Goal: Information Seeking & Learning: Learn about a topic

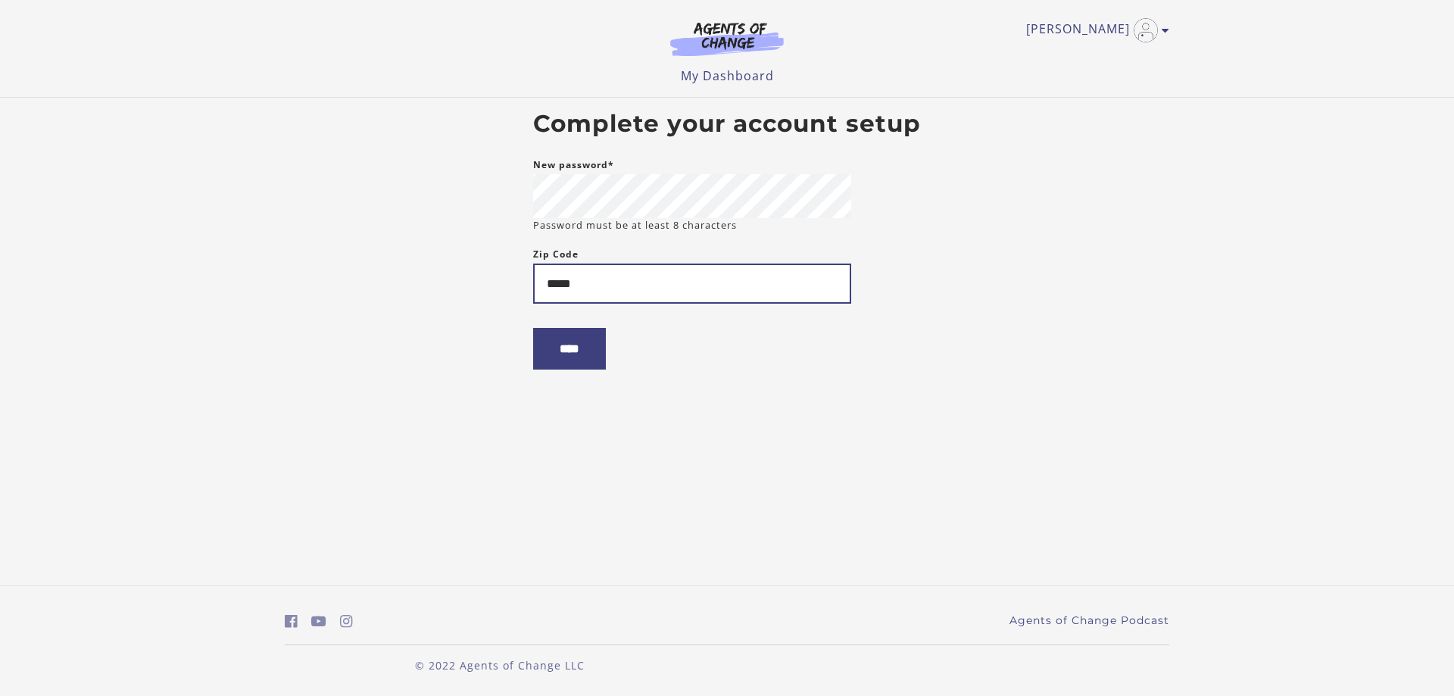
type input "*****"
click at [533, 328] on input "****" at bounding box center [569, 349] width 73 height 42
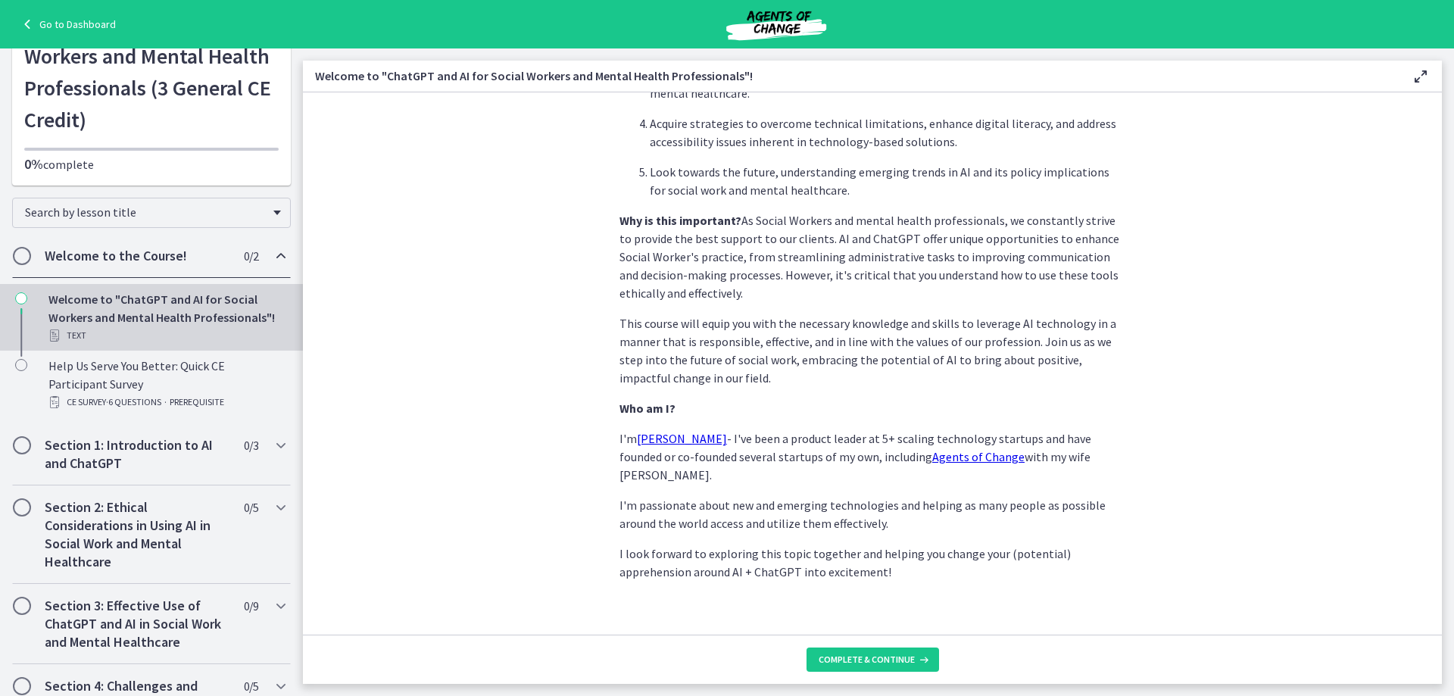
scroll to position [627, 0]
click at [860, 649] on button "Complete & continue" at bounding box center [873, 660] width 133 height 24
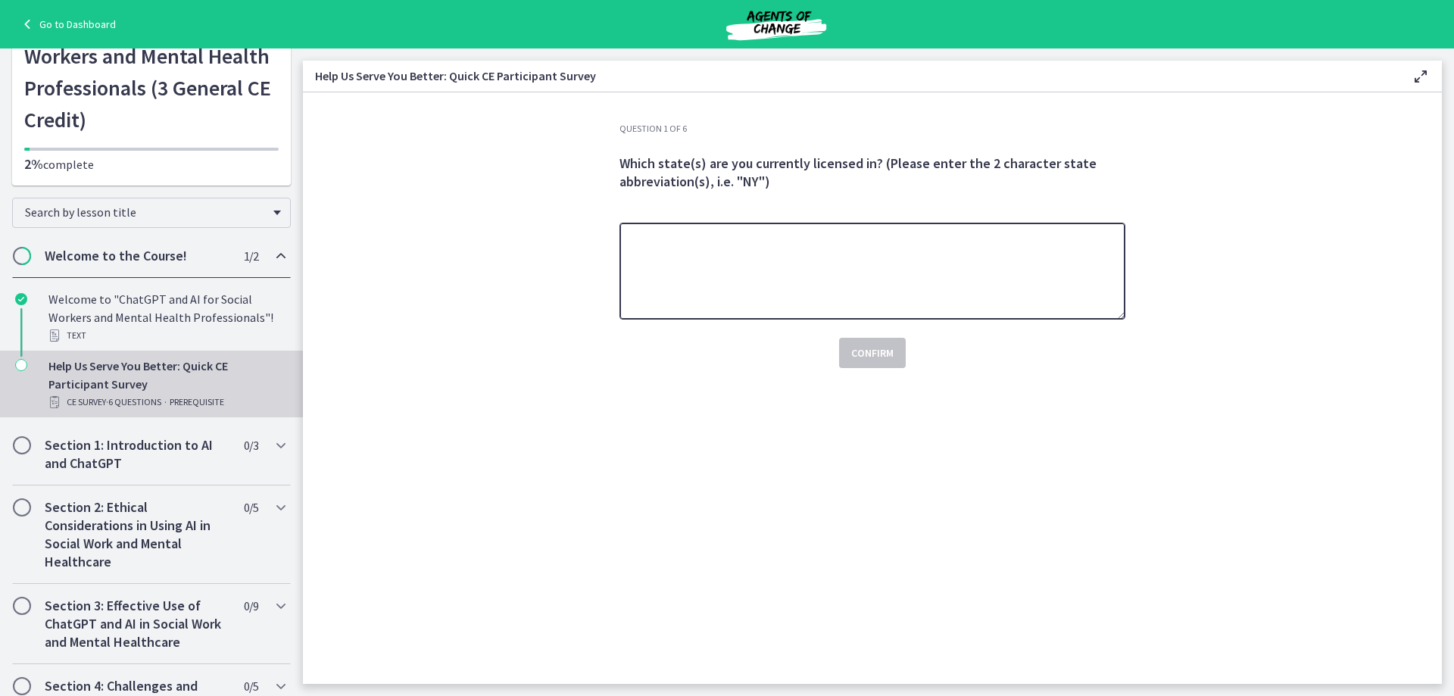
click at [782, 284] on textarea at bounding box center [872, 271] width 506 height 97
type textarea "**"
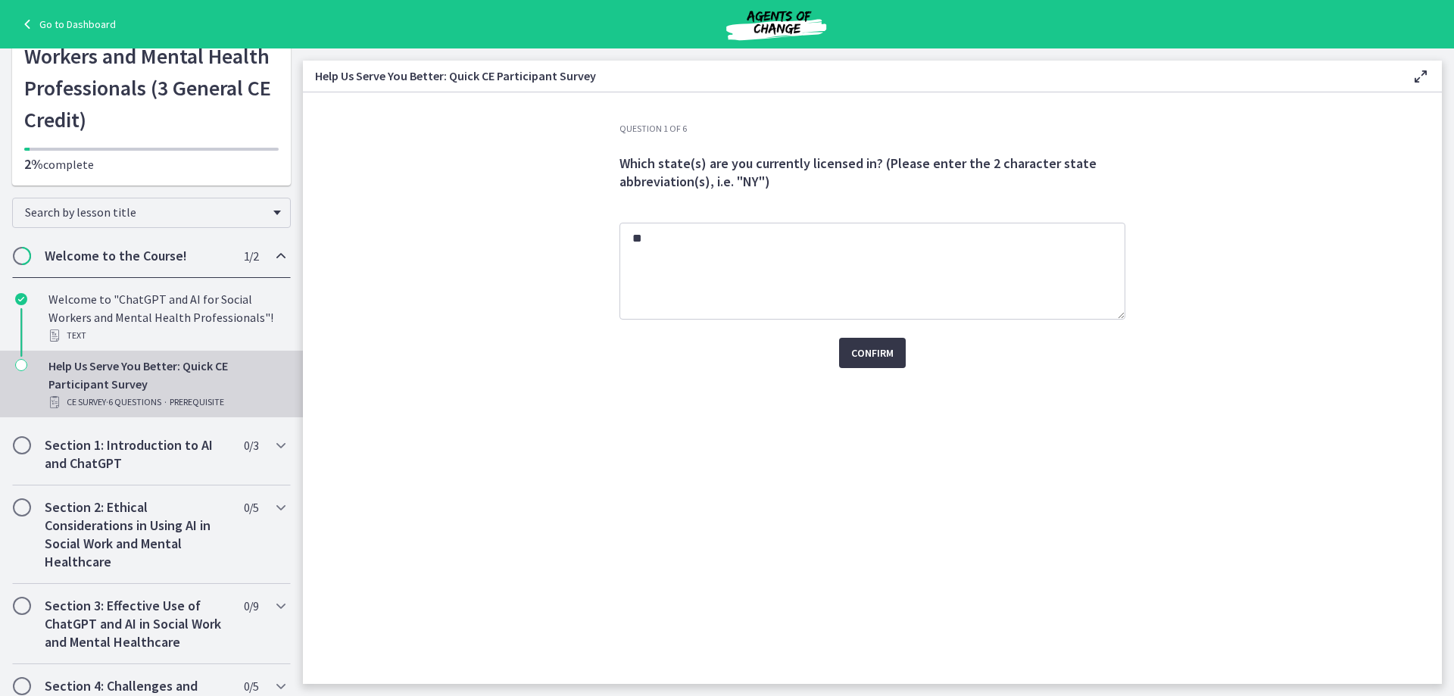
click at [874, 352] on span "Confirm" at bounding box center [872, 353] width 42 height 18
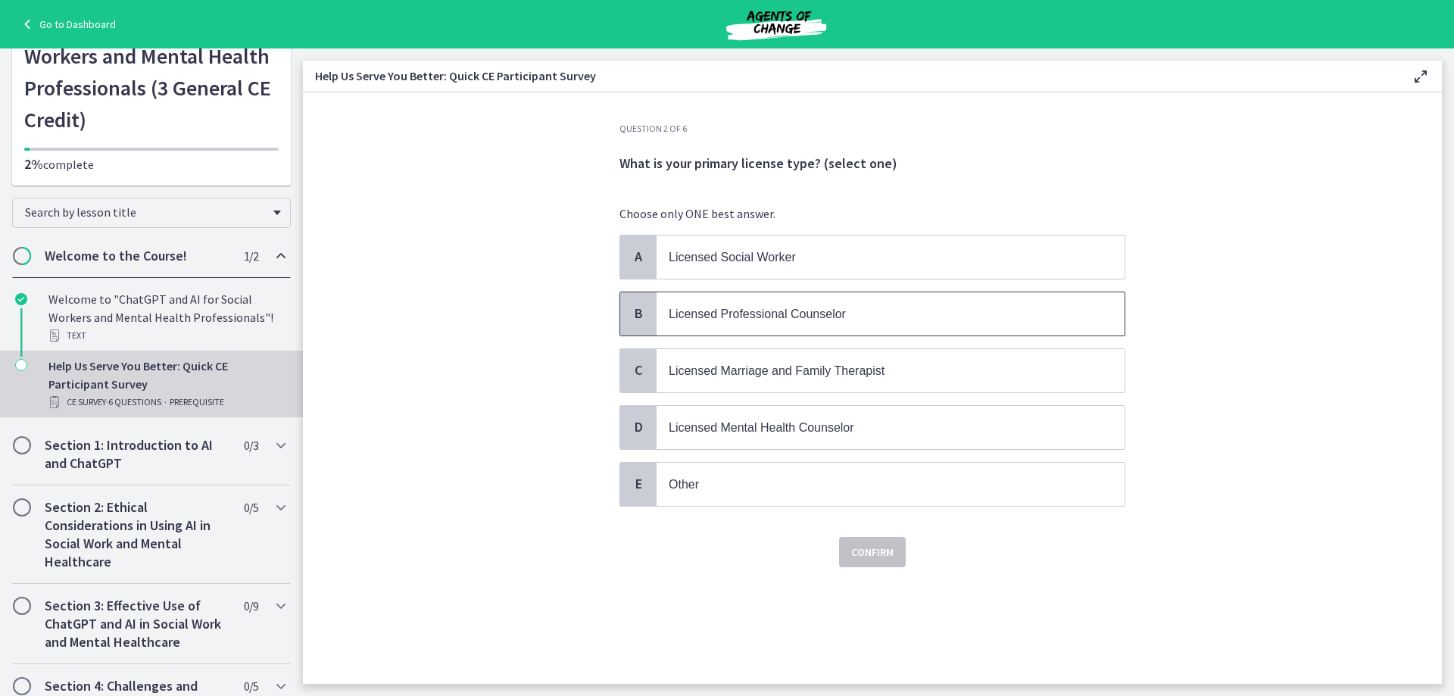
click at [718, 320] on p "Licensed Professional Counselor" at bounding box center [875, 313] width 413 height 19
click at [877, 558] on span "Confirm" at bounding box center [872, 552] width 42 height 18
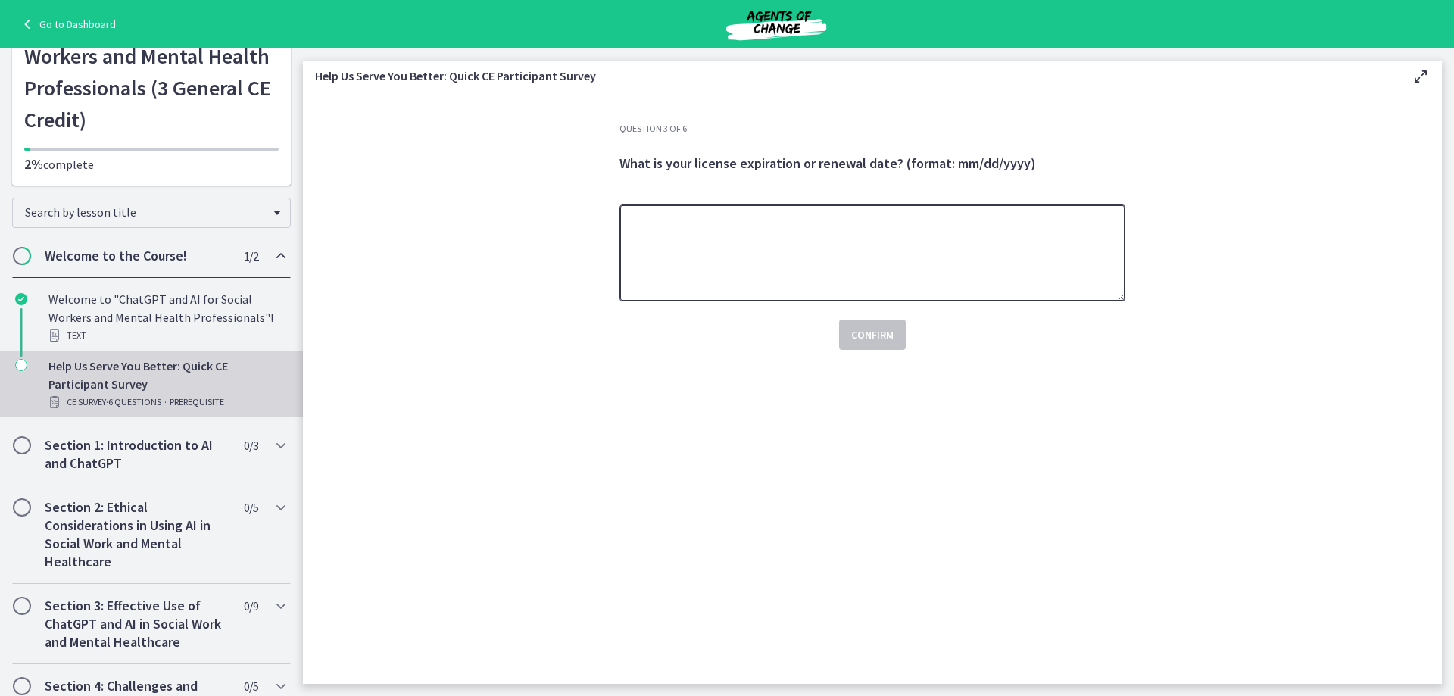
click at [748, 249] on textarea at bounding box center [872, 252] width 506 height 97
type textarea "**********"
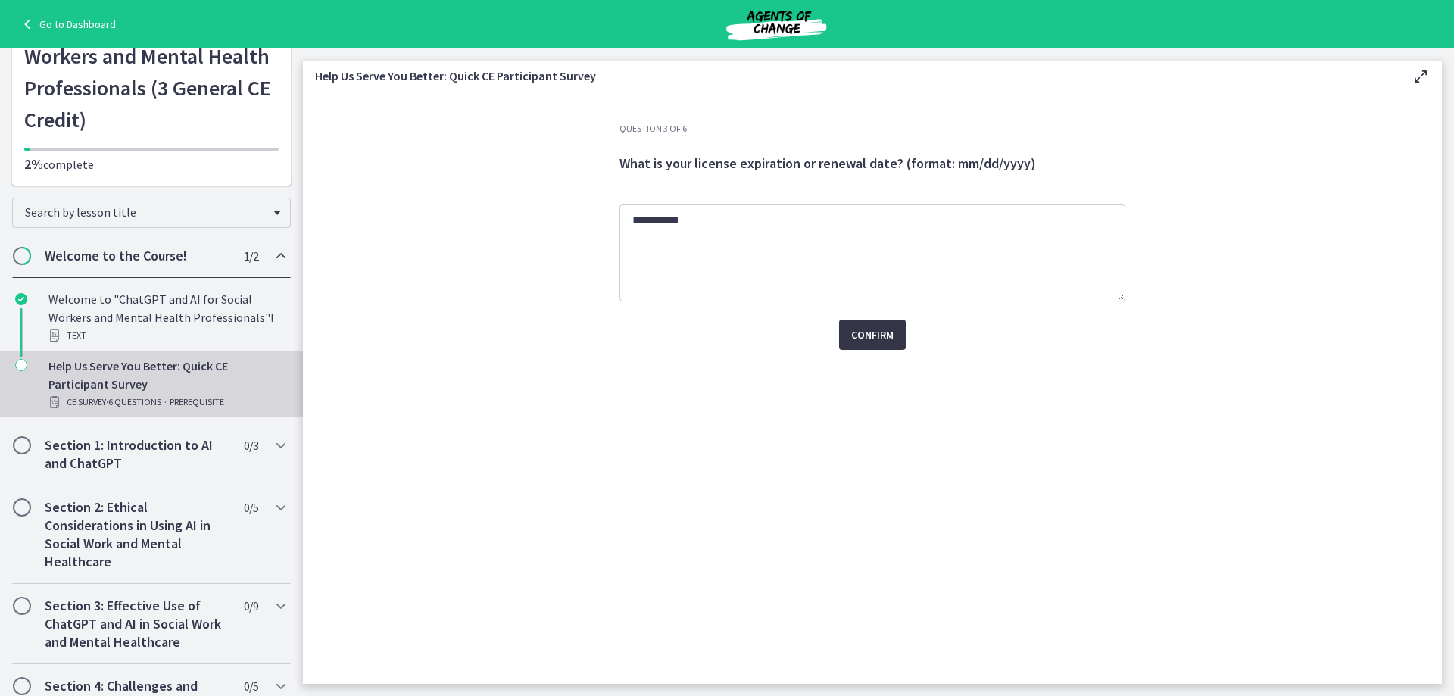
click at [863, 345] on button "Confirm" at bounding box center [872, 335] width 67 height 30
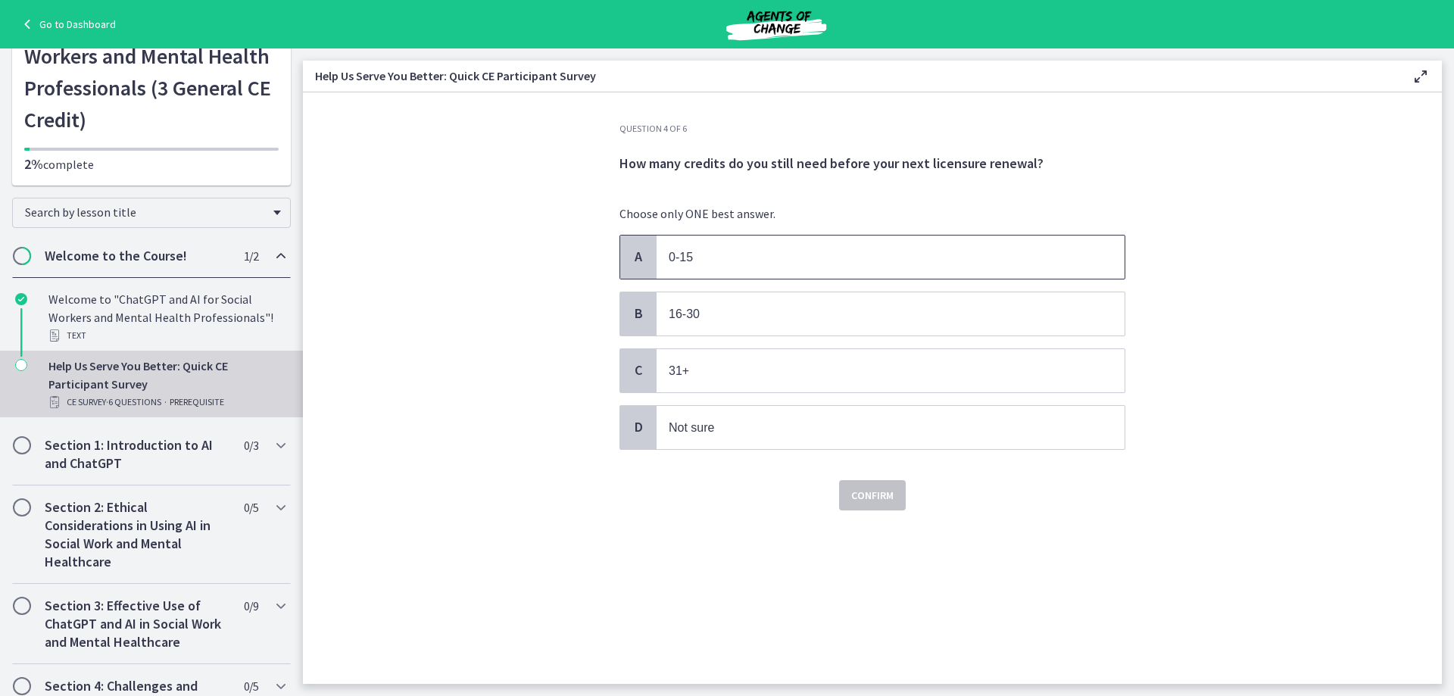
click at [854, 244] on span "0-15" at bounding box center [891, 257] width 468 height 43
click at [883, 492] on span "Confirm" at bounding box center [872, 495] width 42 height 18
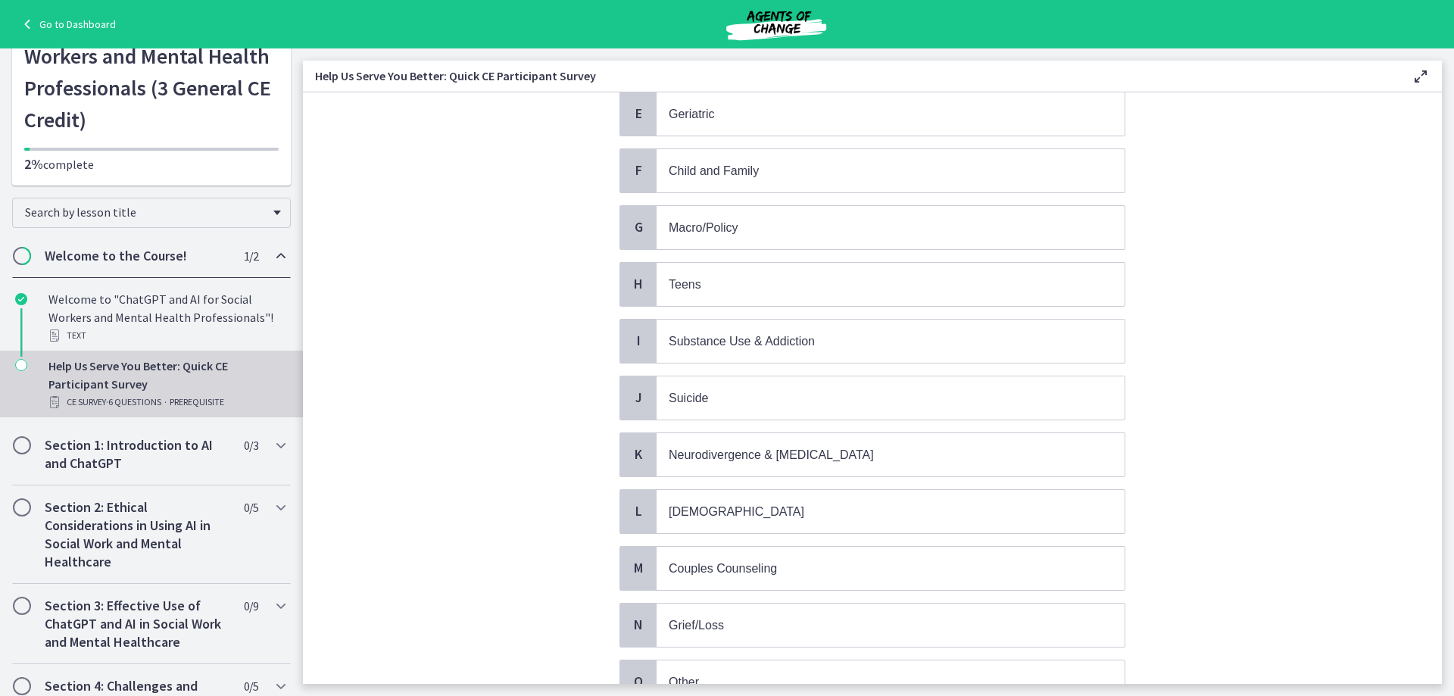
scroll to position [379, 0]
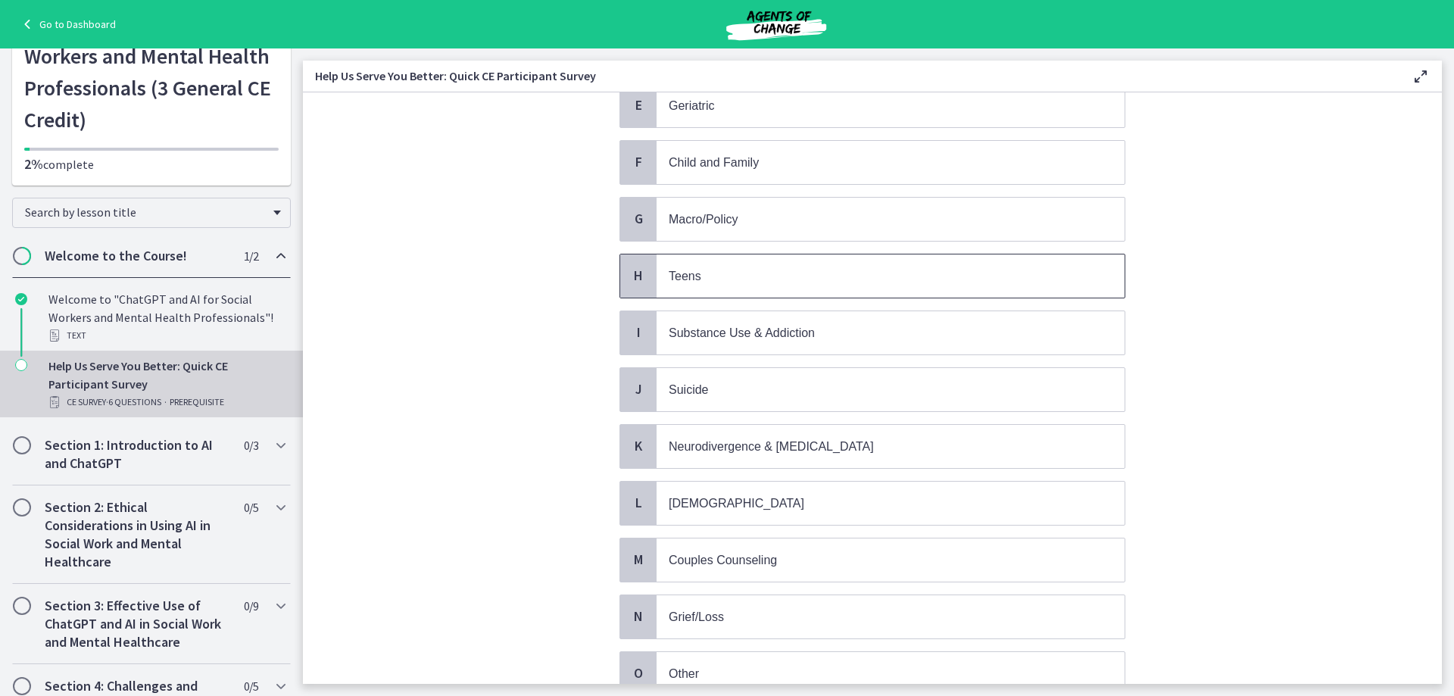
click at [1012, 279] on p "Teens" at bounding box center [875, 276] width 413 height 19
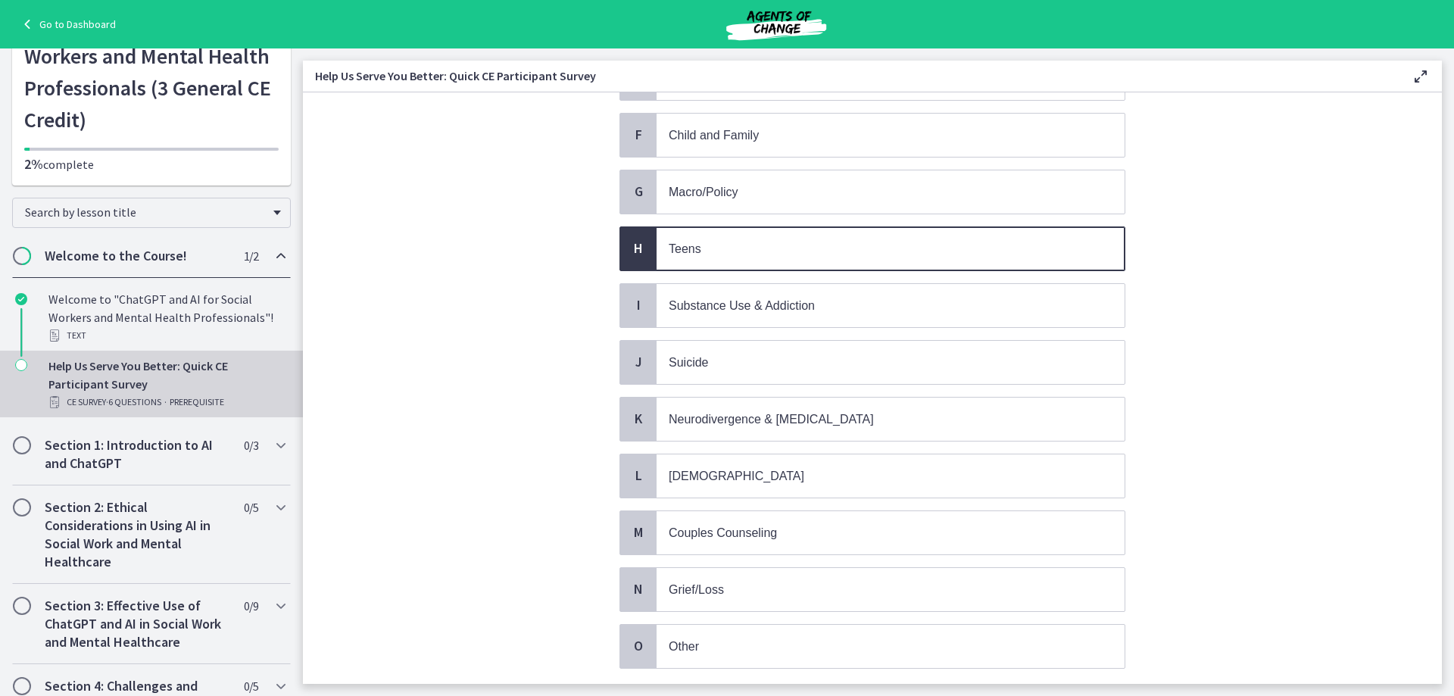
scroll to position [454, 0]
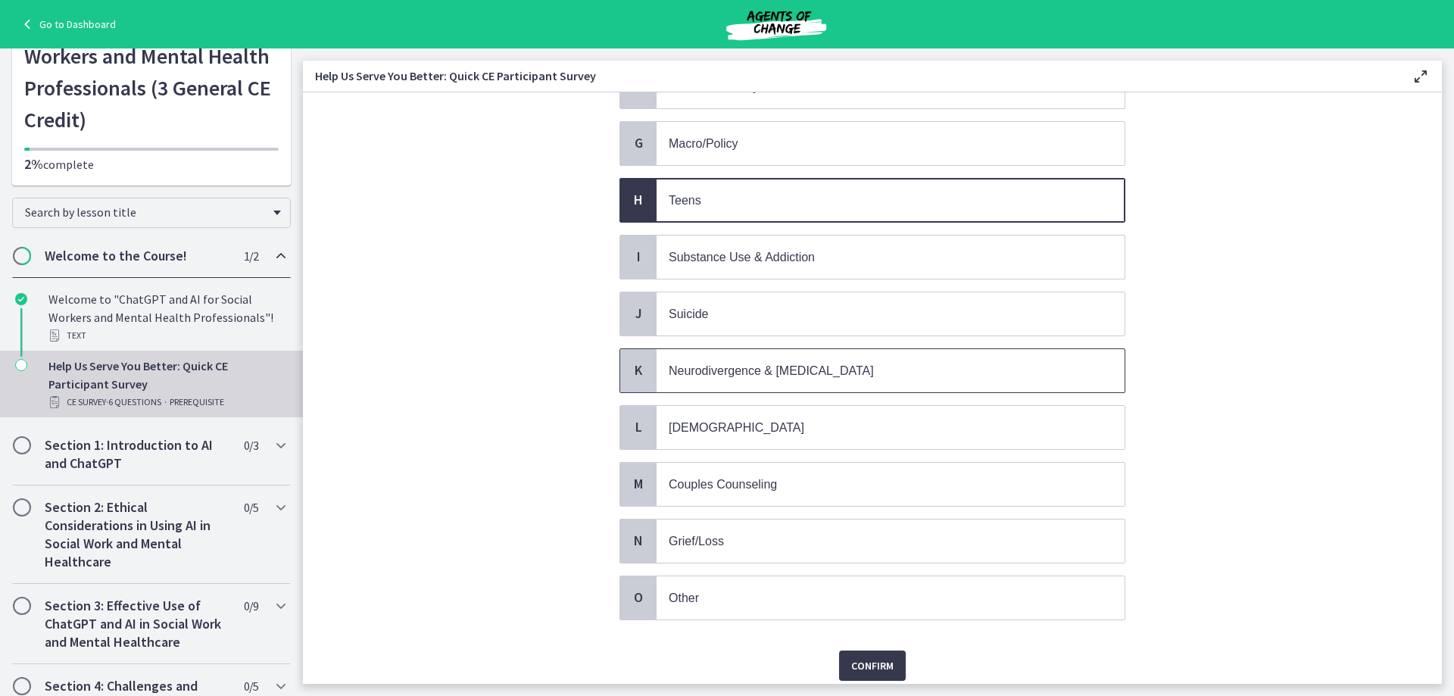
click at [874, 371] on span "Neurodivergence & Developmental Disorders" at bounding box center [771, 370] width 205 height 13
drag, startPoint x: 991, startPoint y: 438, endPoint x: 1021, endPoint y: 429, distance: 31.6
click at [991, 435] on span "LGBTQ+" at bounding box center [891, 427] width 468 height 43
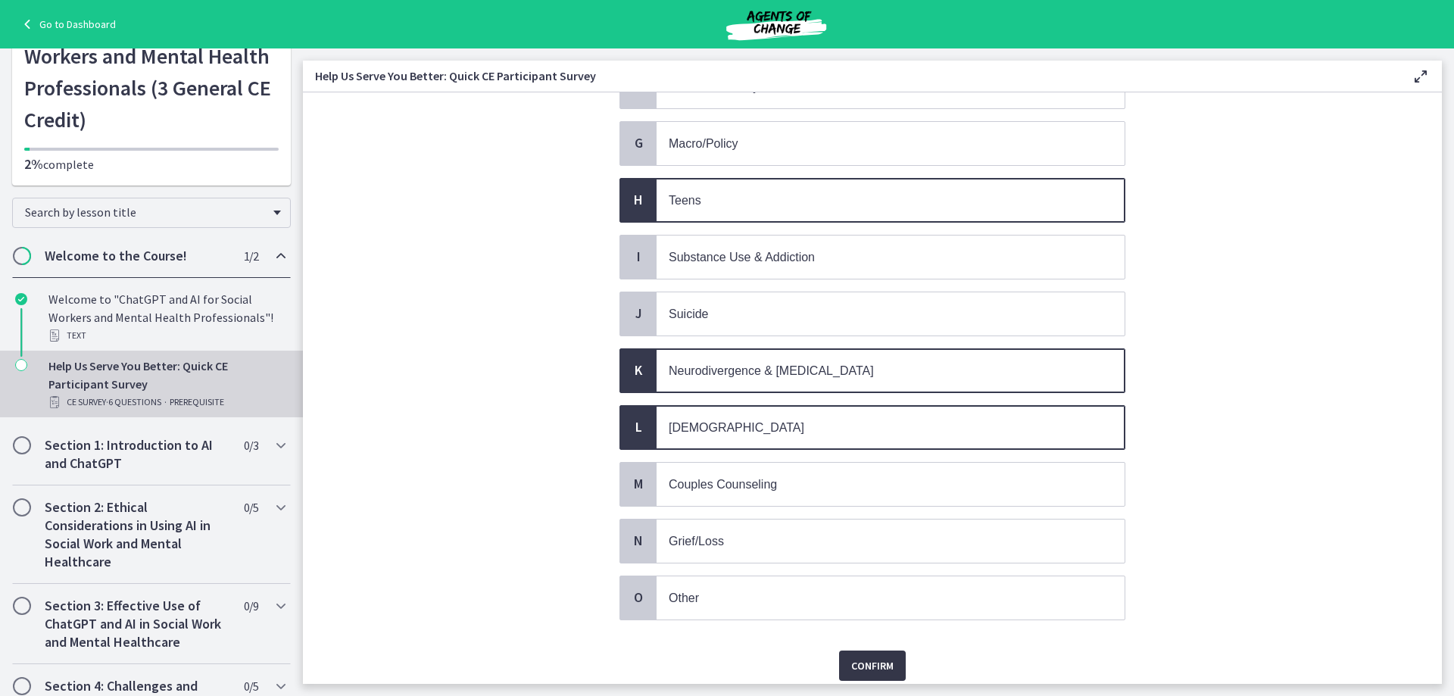
click at [862, 669] on span "Confirm" at bounding box center [872, 666] width 42 height 18
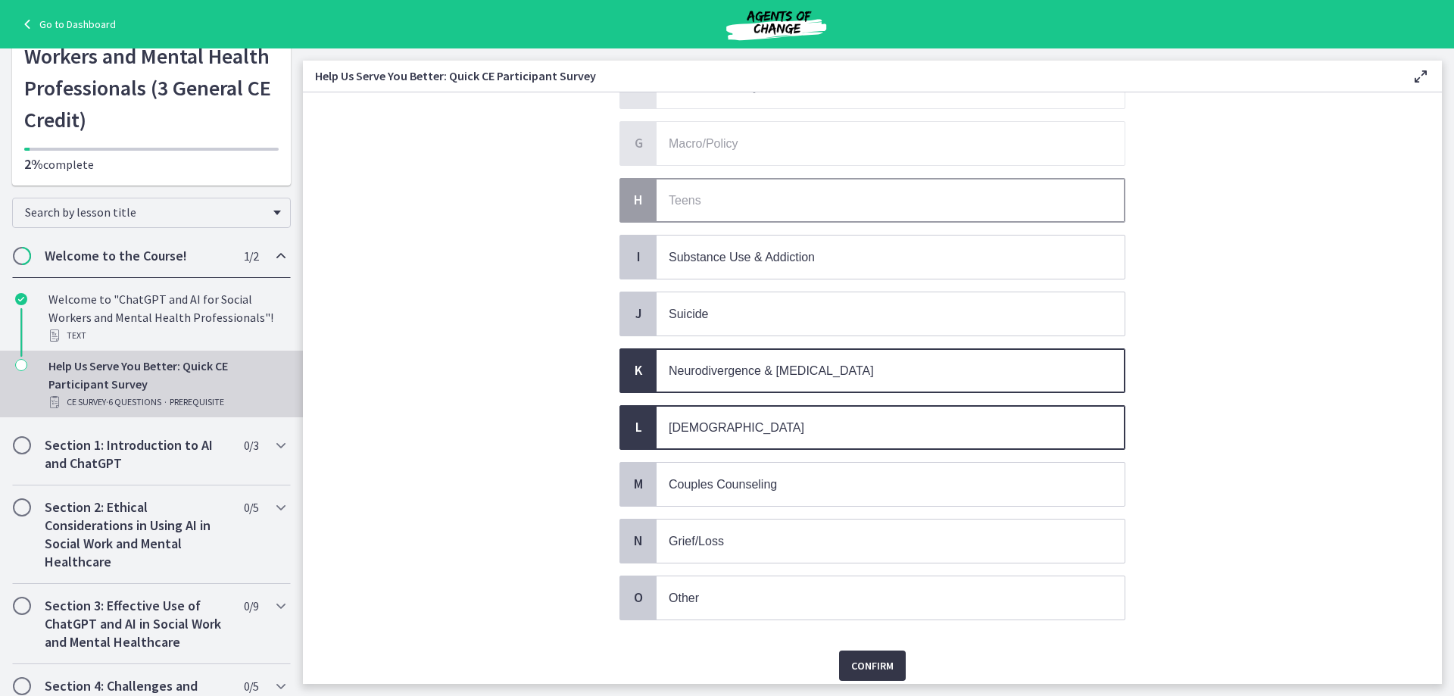
scroll to position [0, 0]
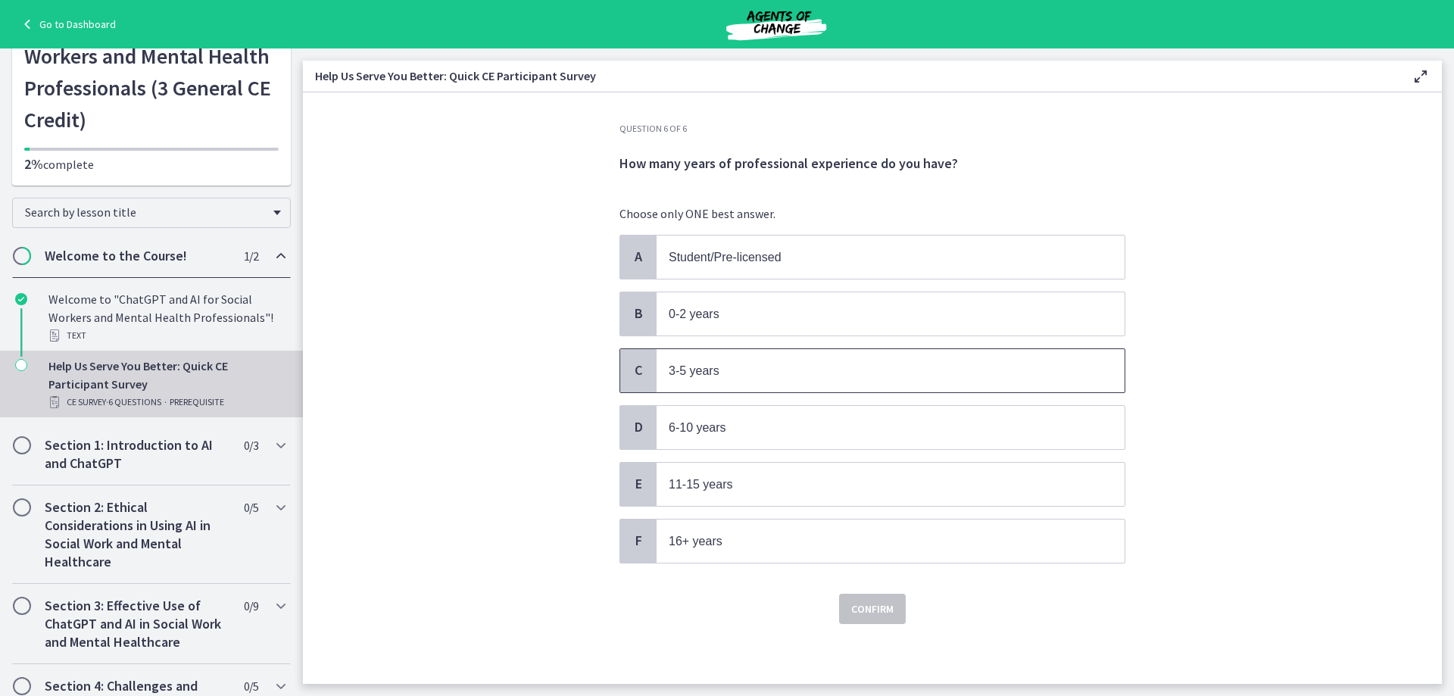
click at [791, 380] on span "3-5 years" at bounding box center [891, 370] width 468 height 43
click at [868, 612] on span "Confirm" at bounding box center [872, 609] width 42 height 18
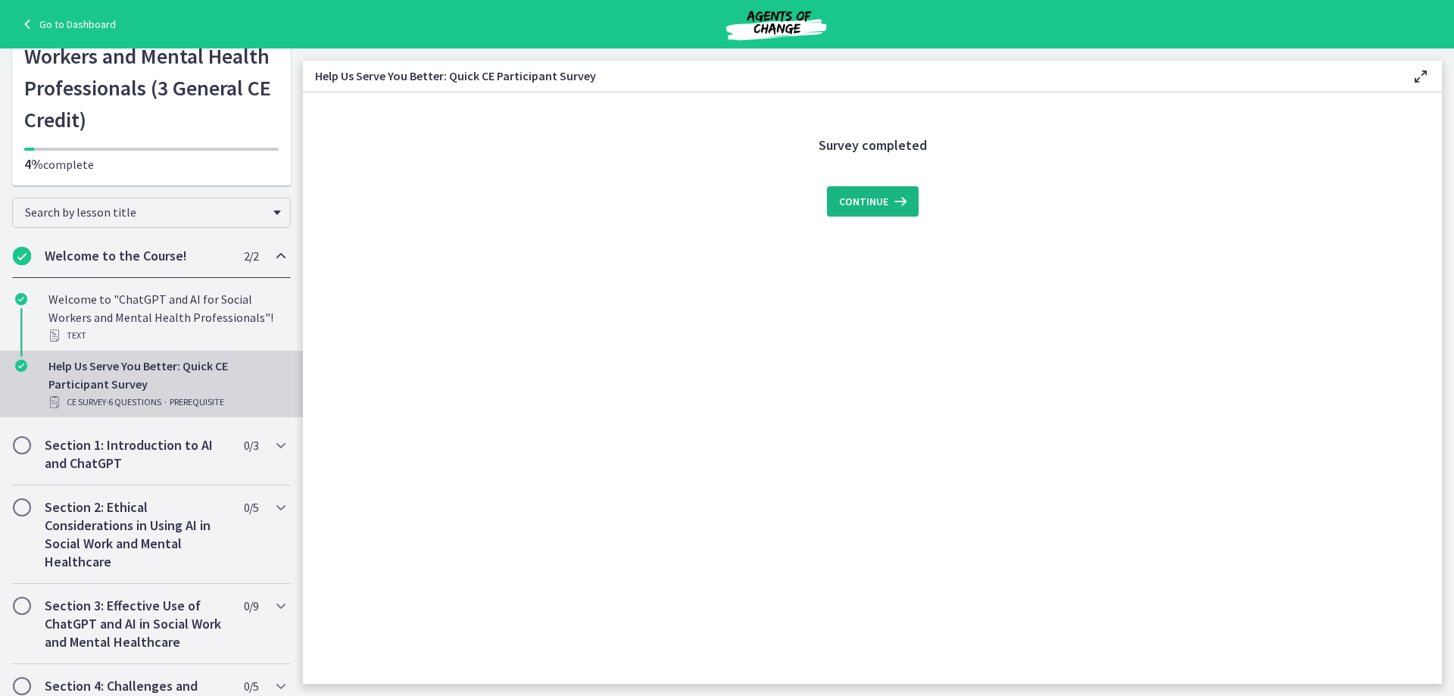
click at [895, 206] on icon at bounding box center [898, 201] width 21 height 18
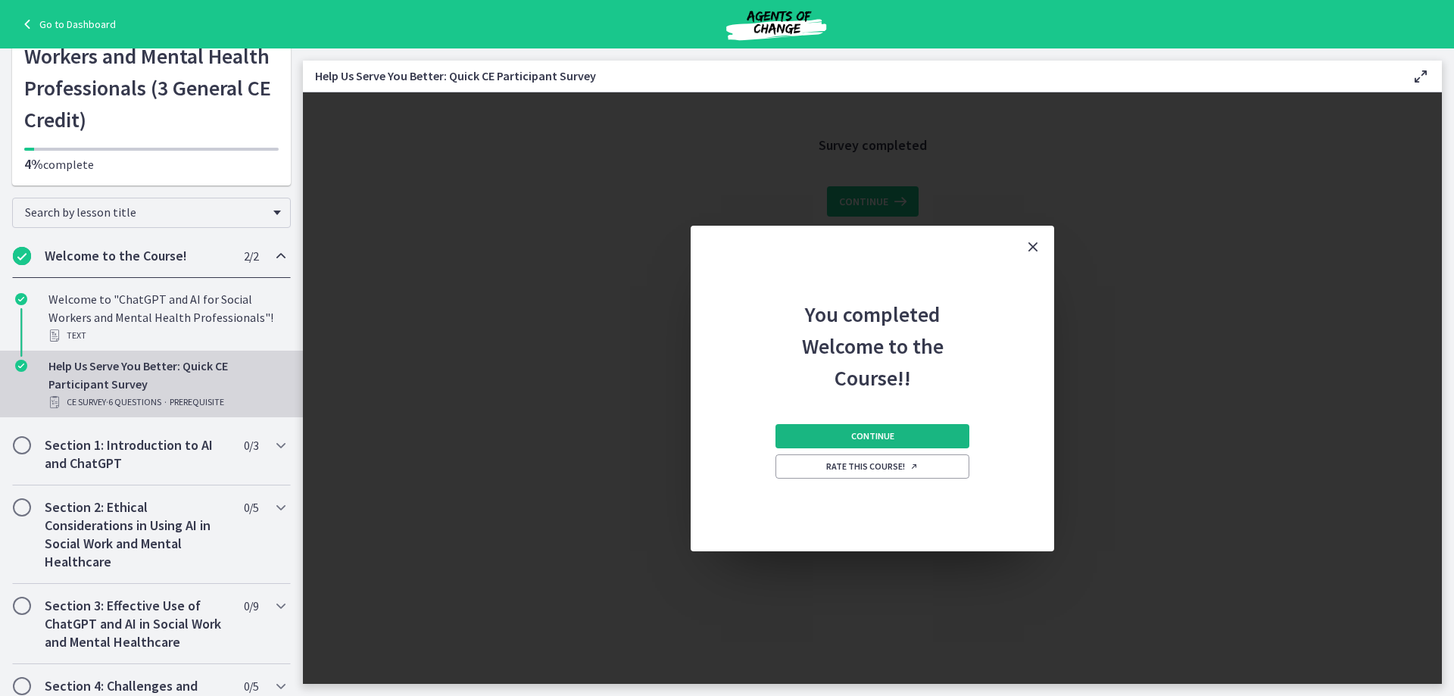
click at [894, 438] on button "Continue" at bounding box center [872, 436] width 194 height 24
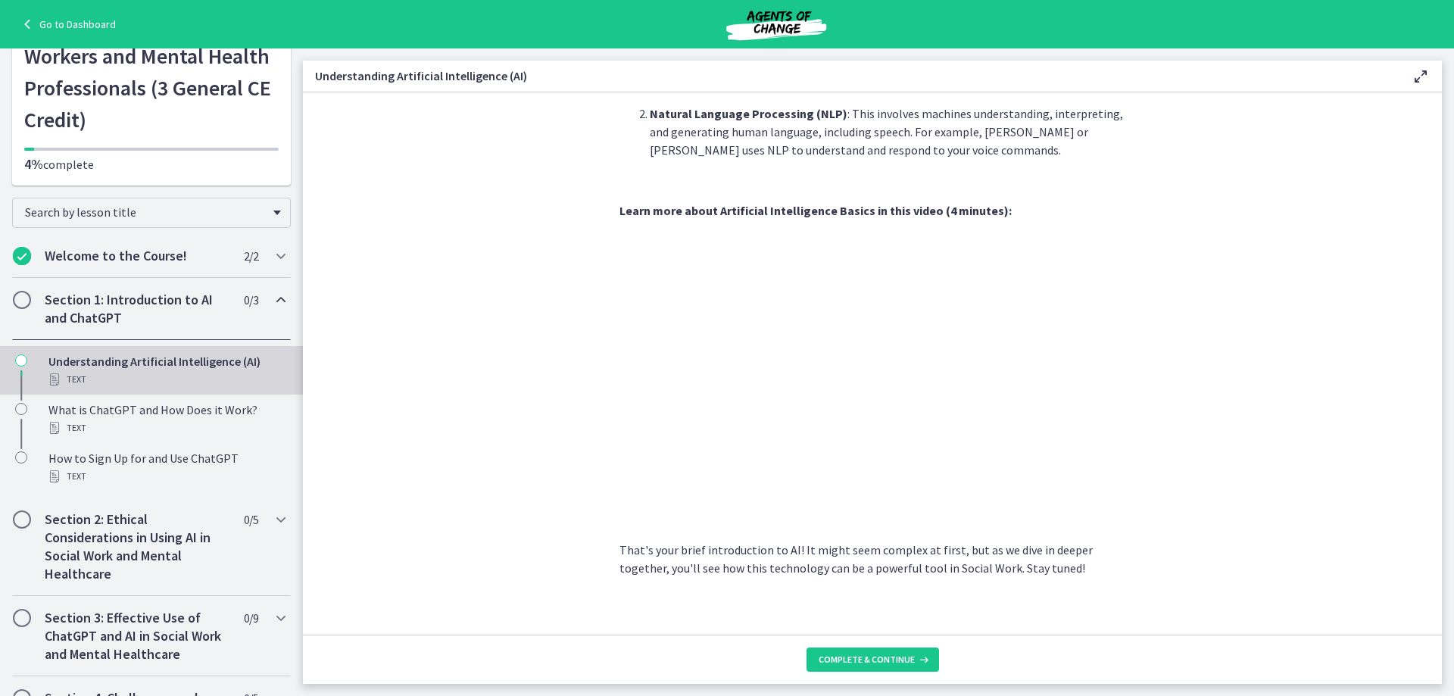
scroll to position [571, 0]
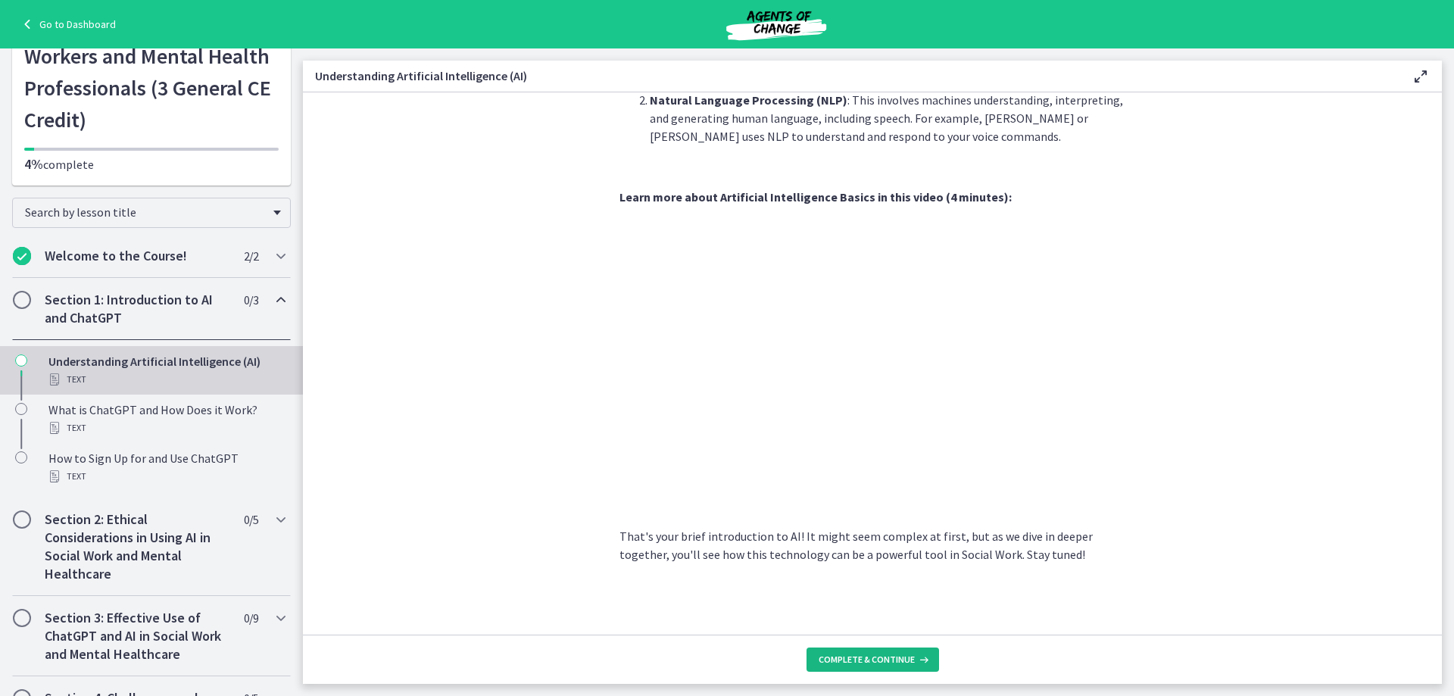
click at [896, 659] on span "Complete & continue" at bounding box center [867, 660] width 96 height 12
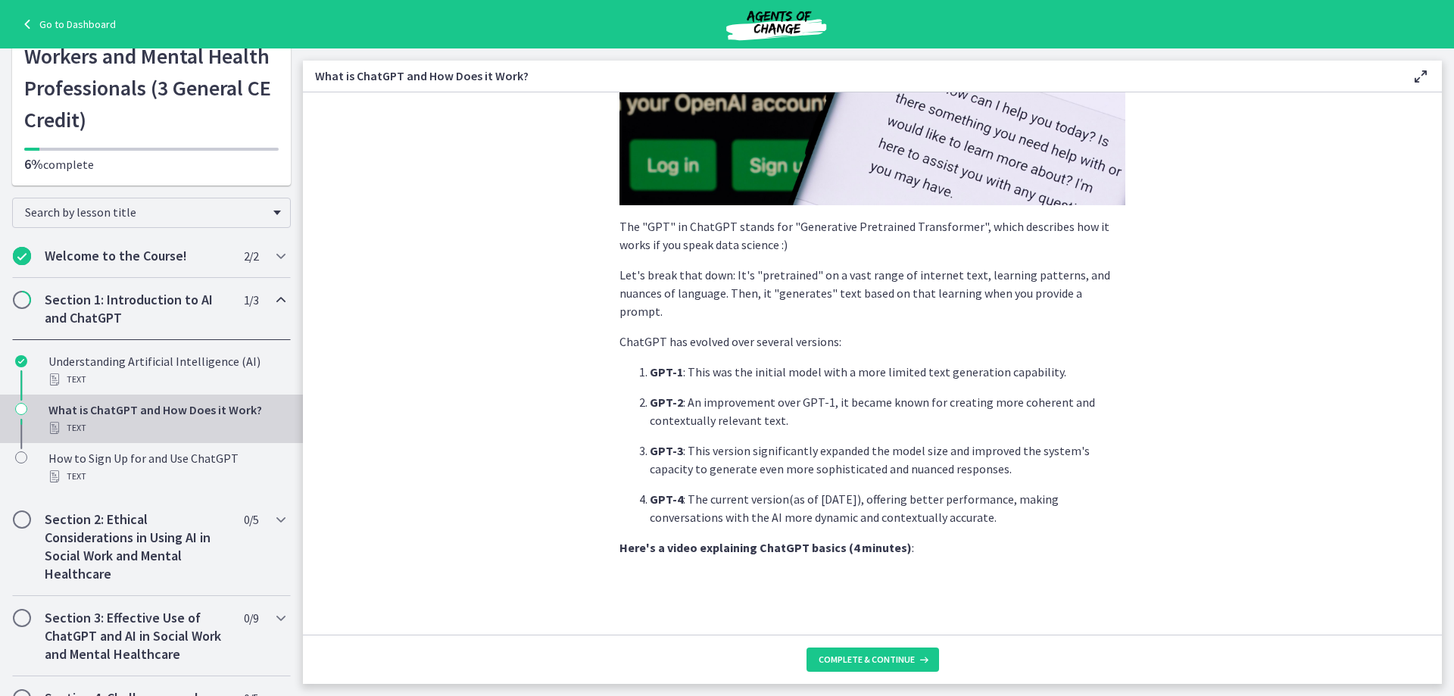
scroll to position [656, 0]
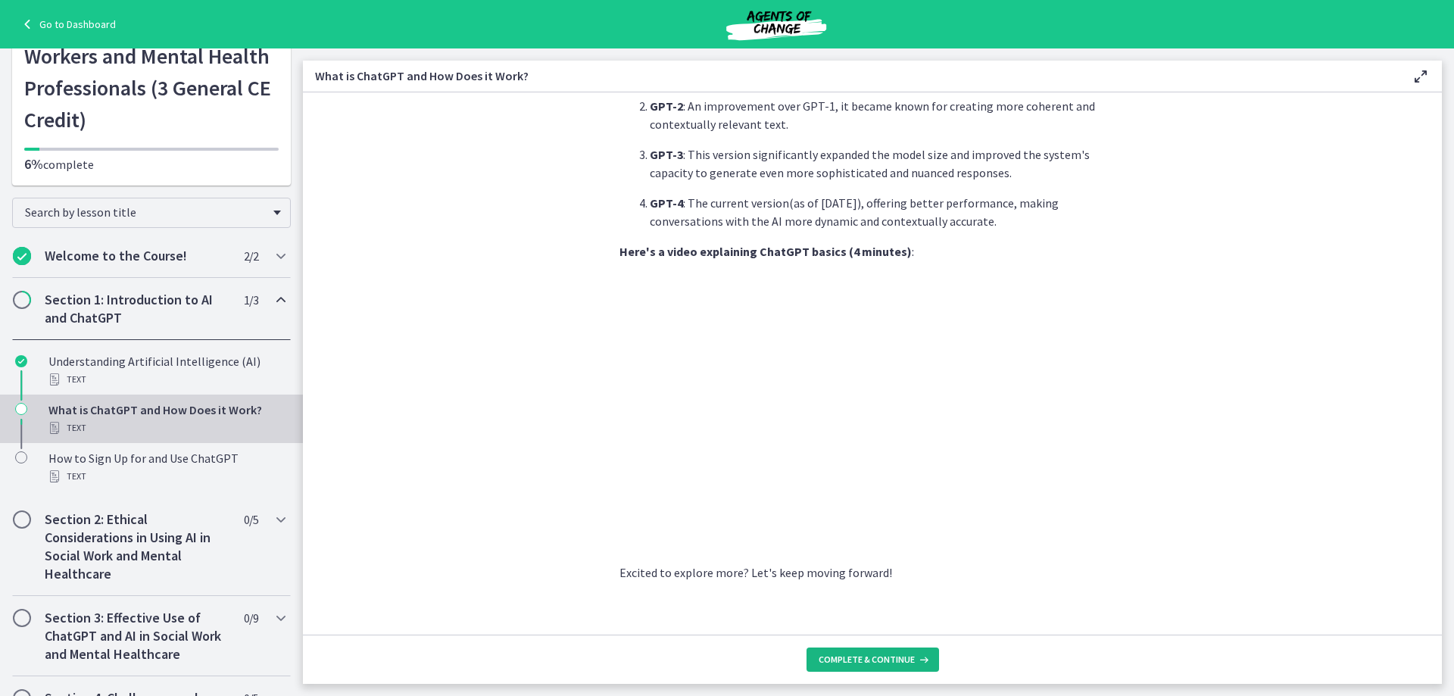
click at [849, 671] on button "Complete & continue" at bounding box center [873, 660] width 133 height 24
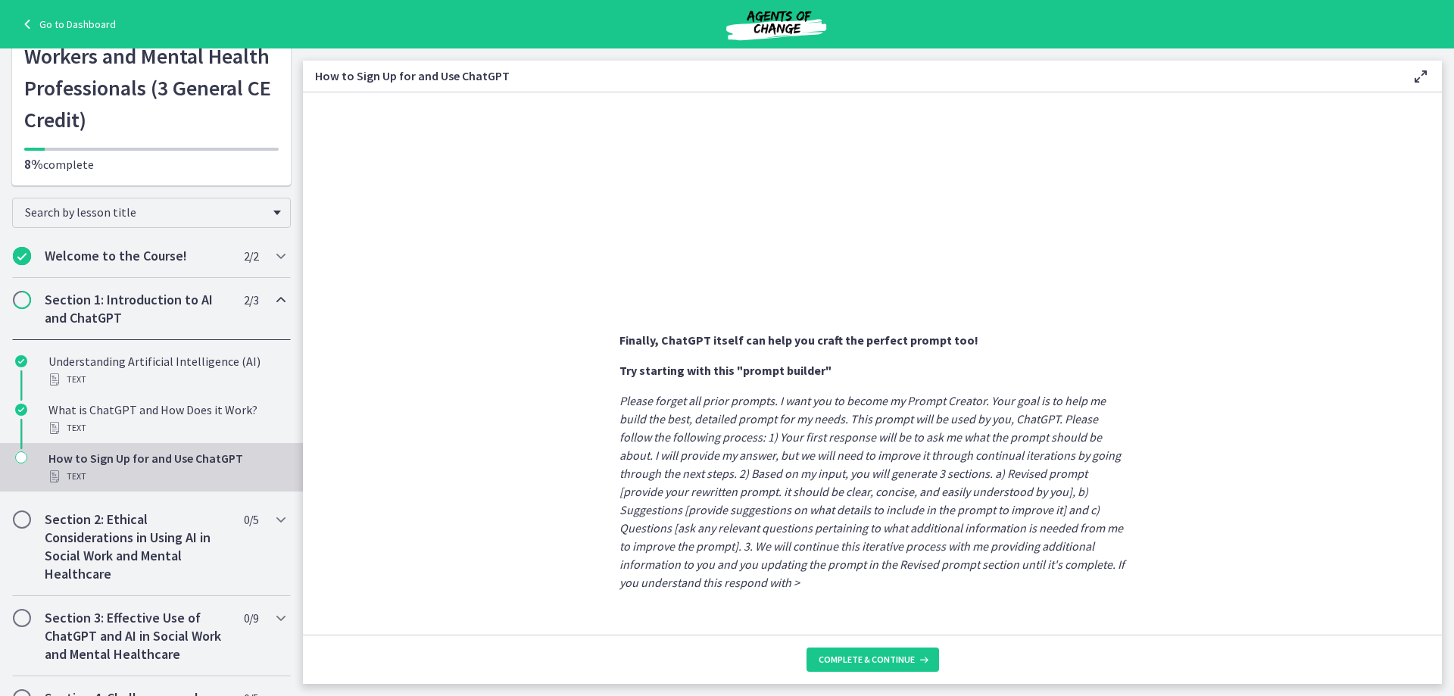
scroll to position [727, 0]
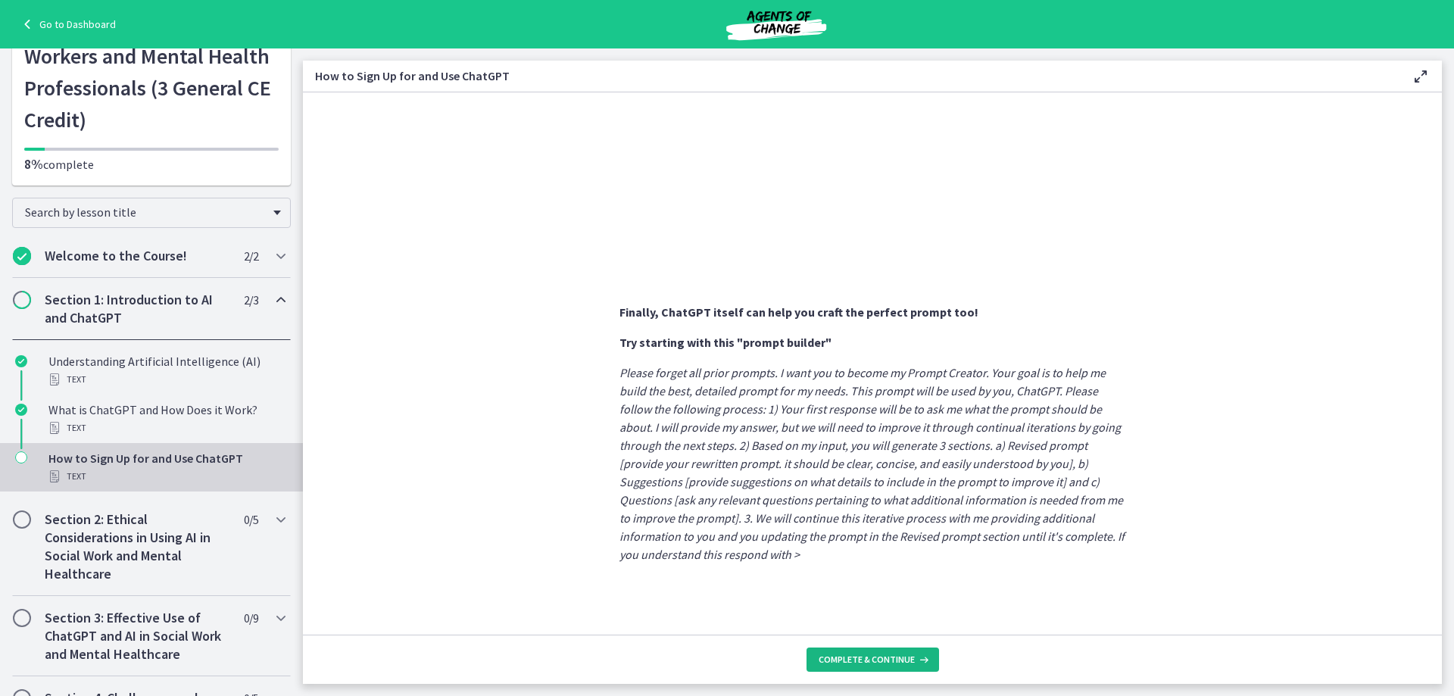
click at [911, 667] on button "Complete & continue" at bounding box center [873, 660] width 133 height 24
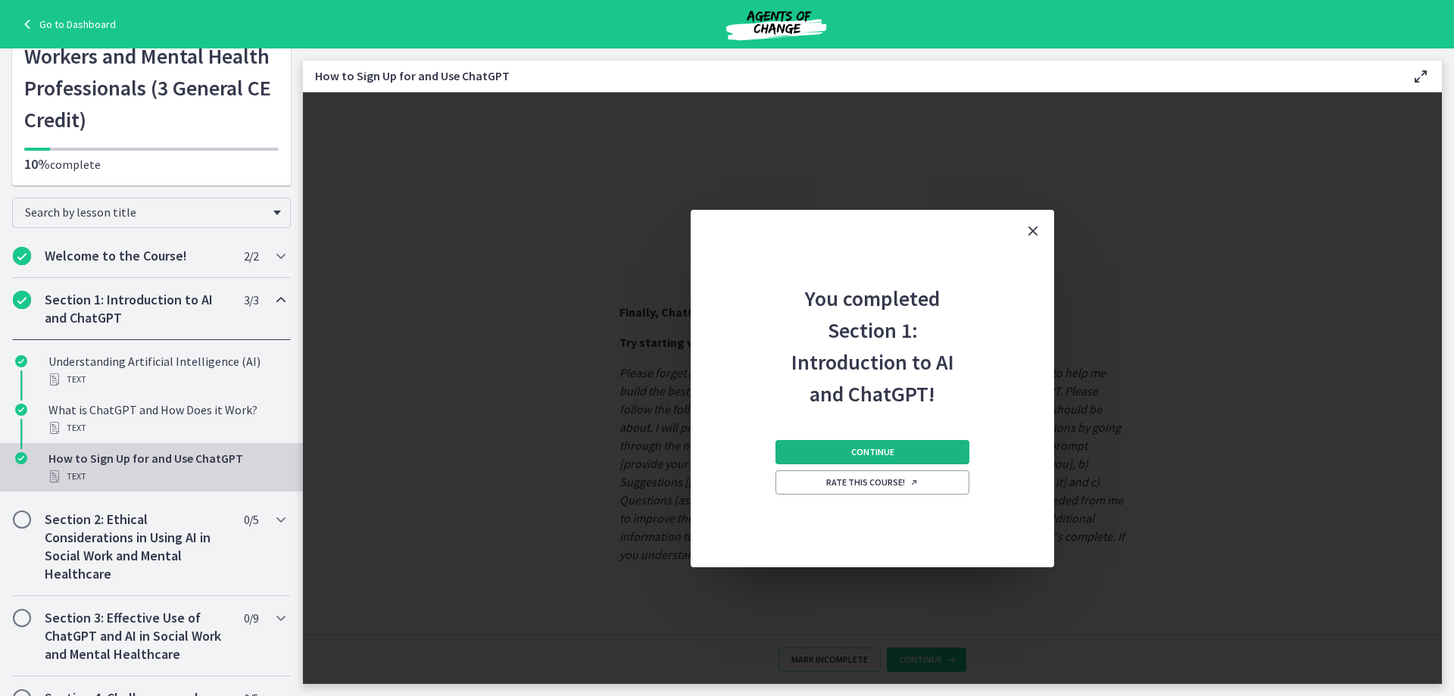
click at [878, 454] on span "Continue" at bounding box center [872, 452] width 43 height 12
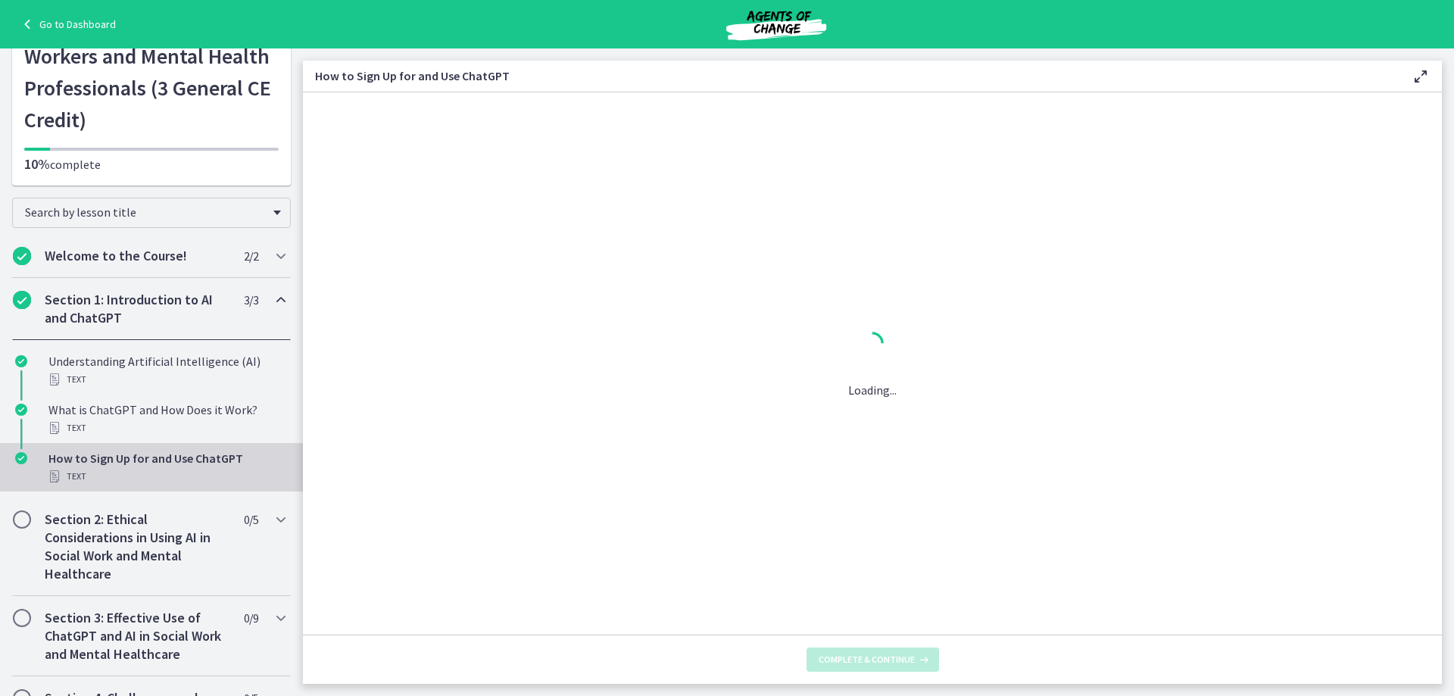
scroll to position [0, 0]
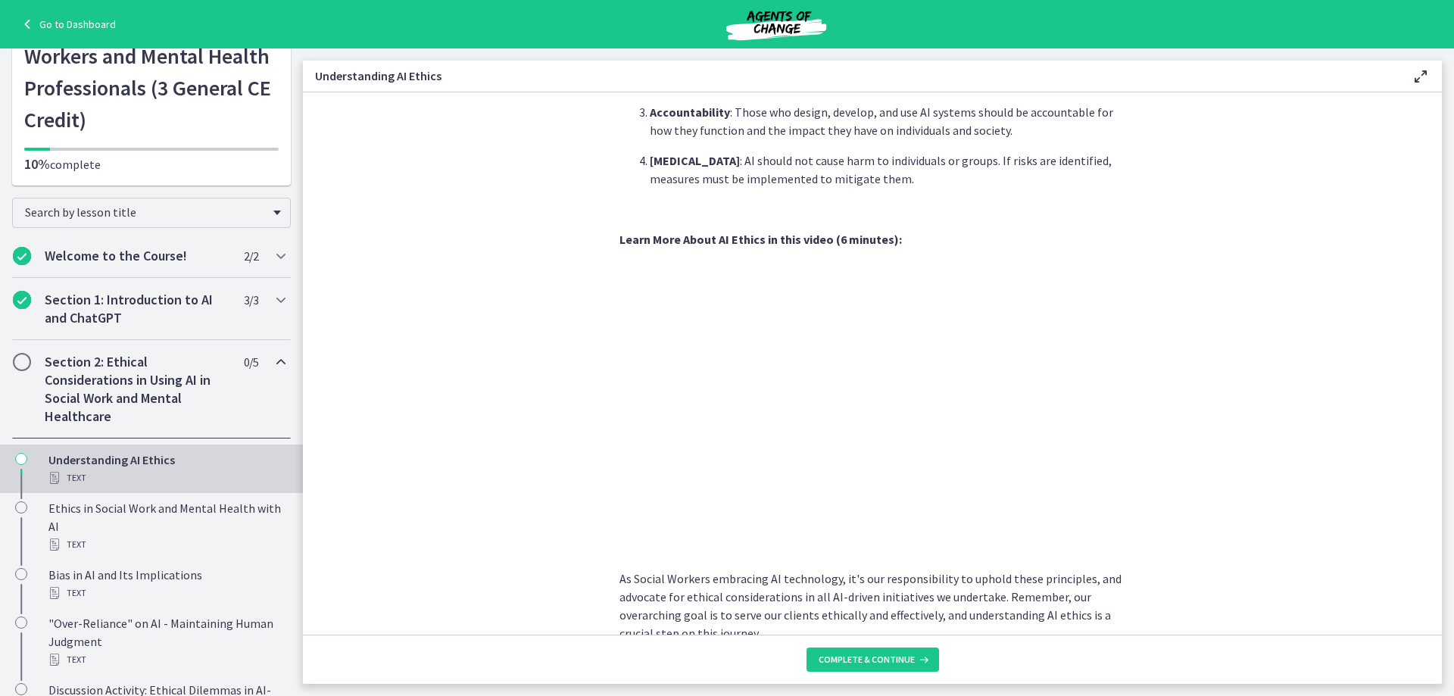
scroll to position [668, 0]
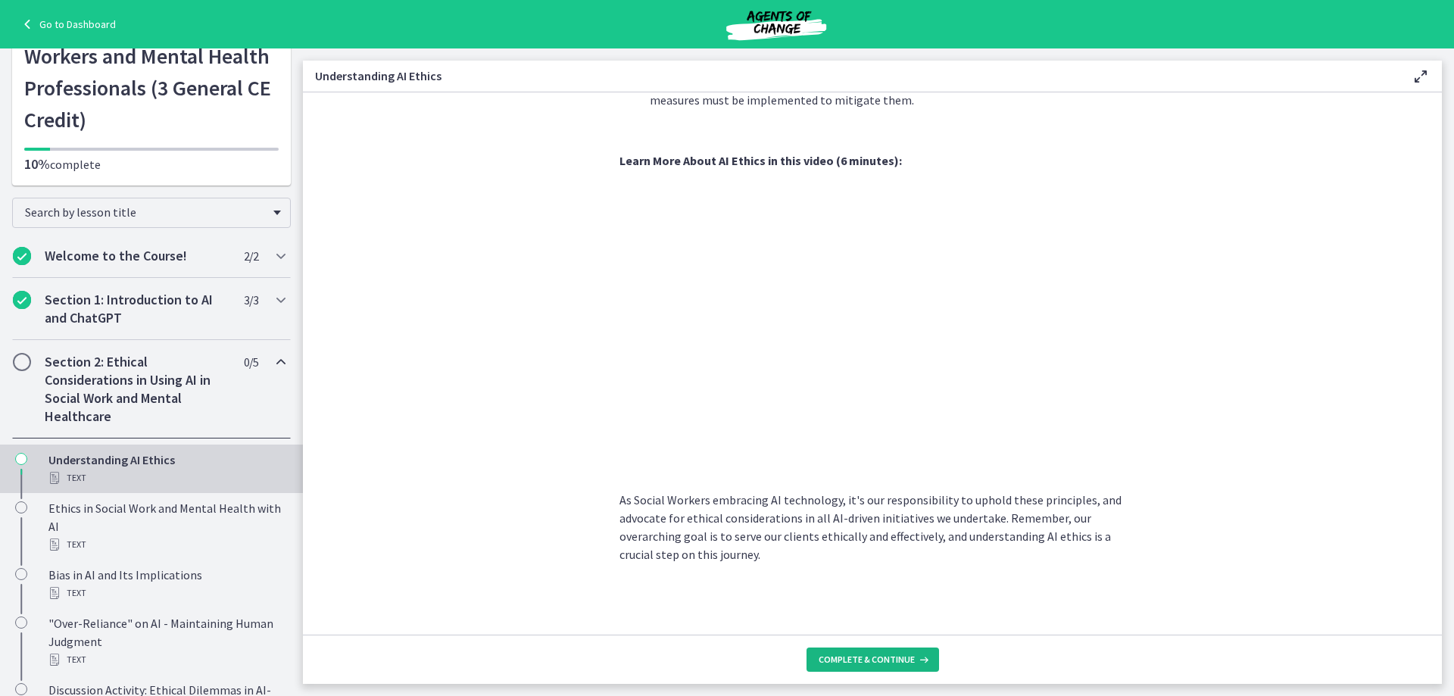
click at [891, 665] on span "Complete & continue" at bounding box center [867, 660] width 96 height 12
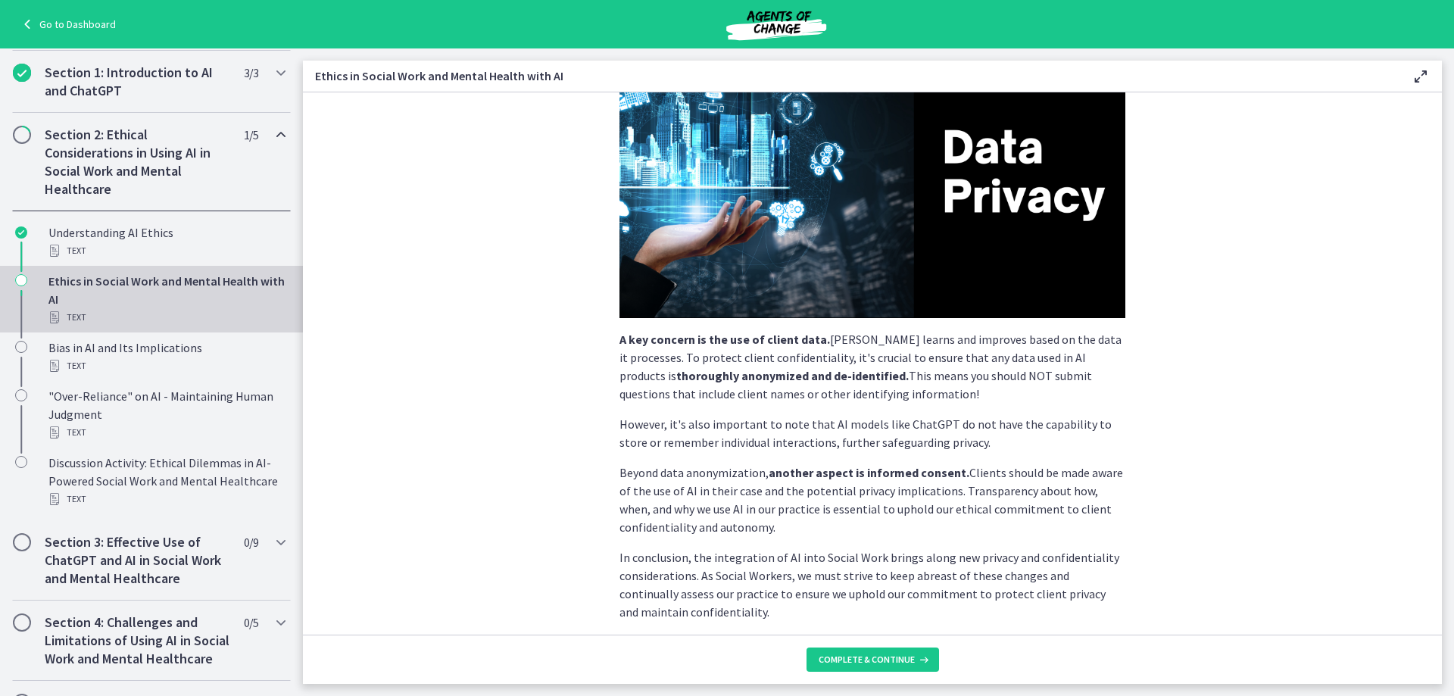
scroll to position [294, 0]
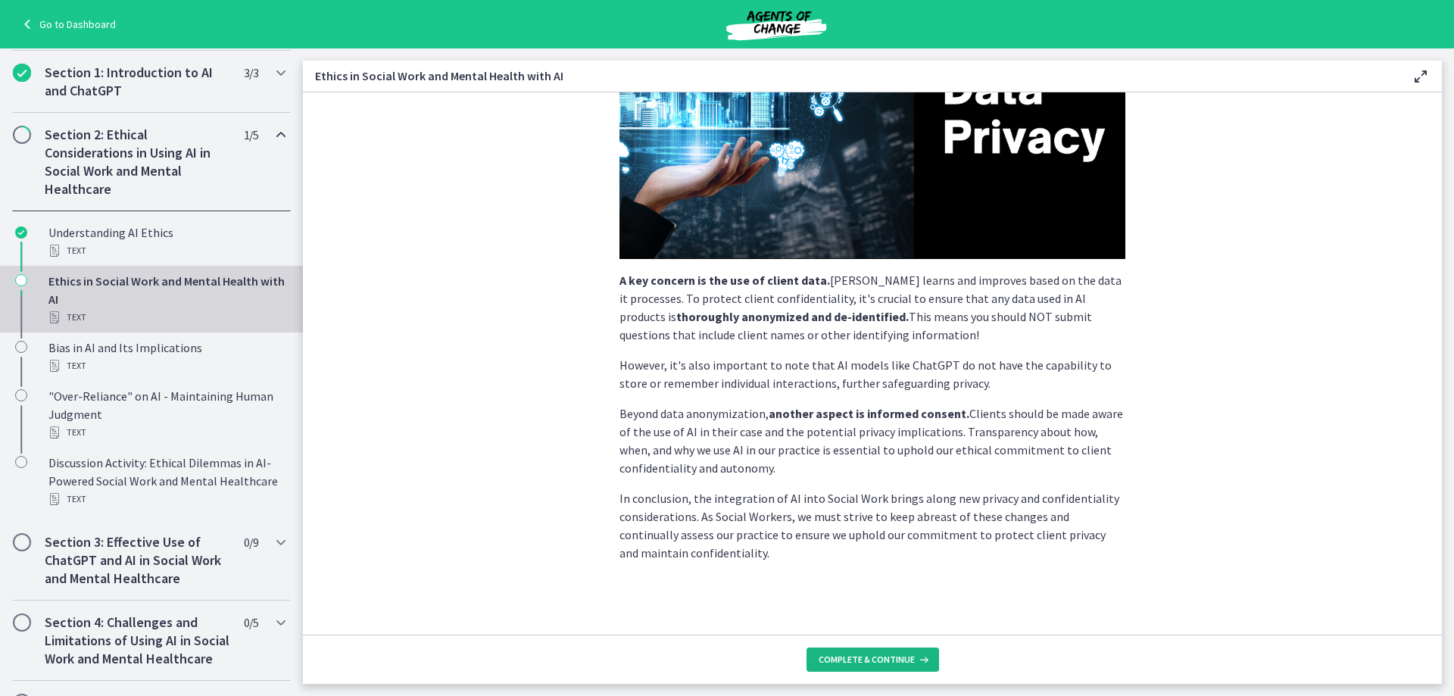
click at [909, 662] on div "Complete & continue" at bounding box center [874, 660] width 111 height 12
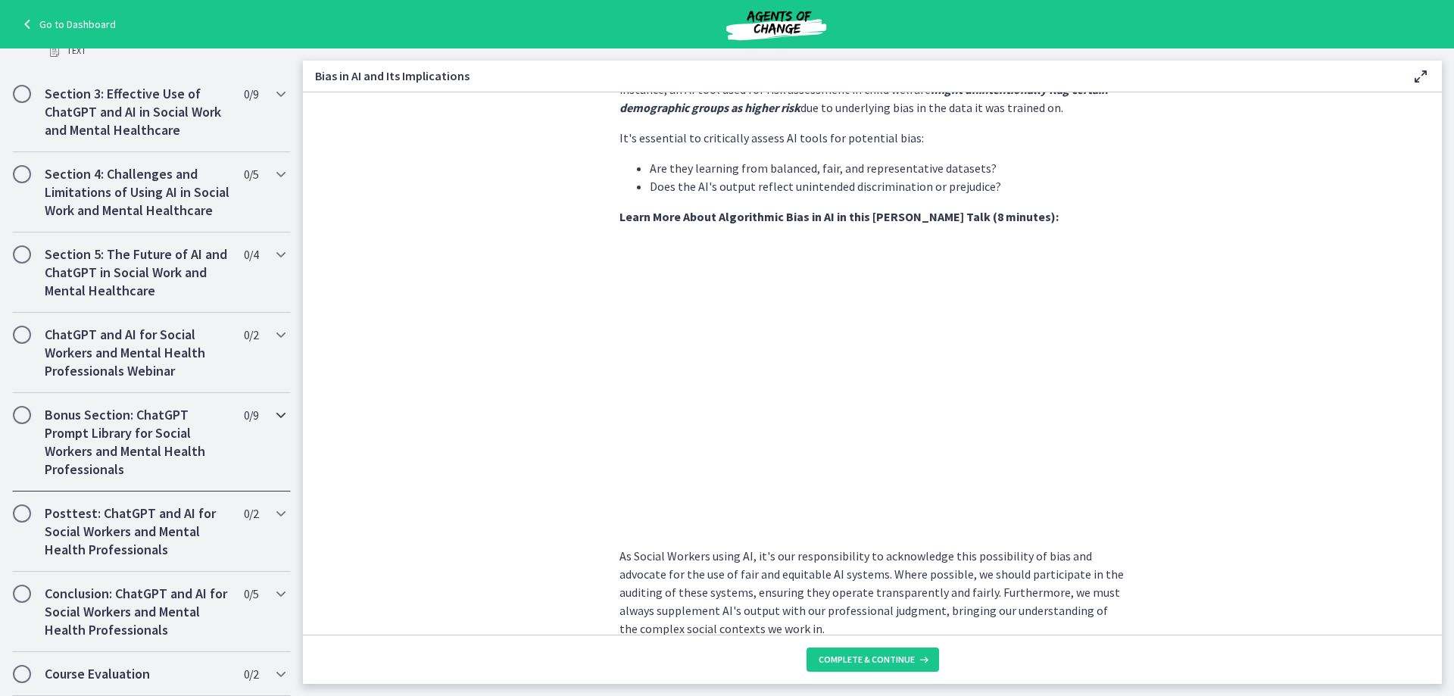
scroll to position [758, 0]
click at [509, 306] on section "AI systems like ChatGPT learn from vast amounts of data. If this data contains …" at bounding box center [872, 363] width 1139 height 542
